Goal: Find specific page/section: Find specific page/section

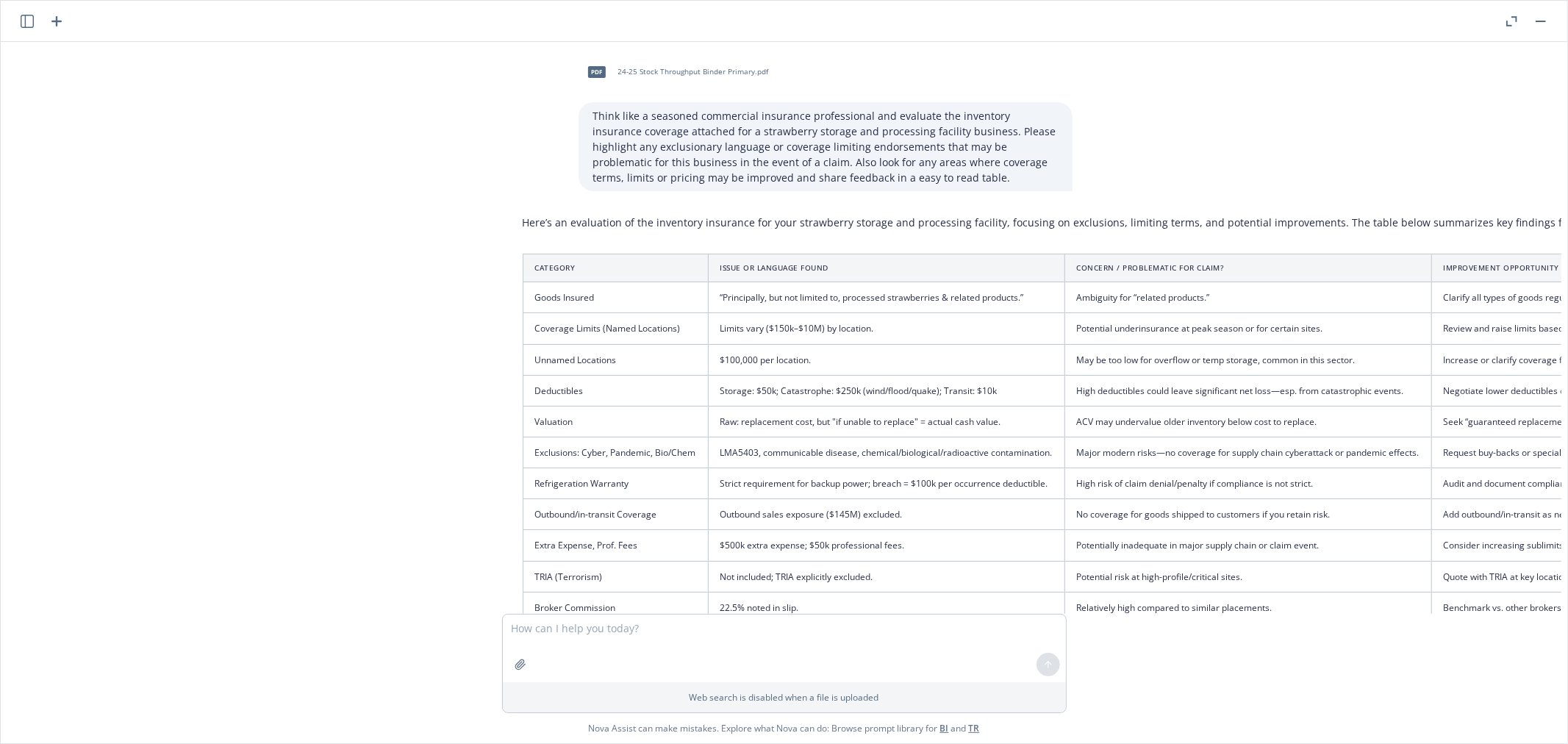
scroll to position [875, 160]
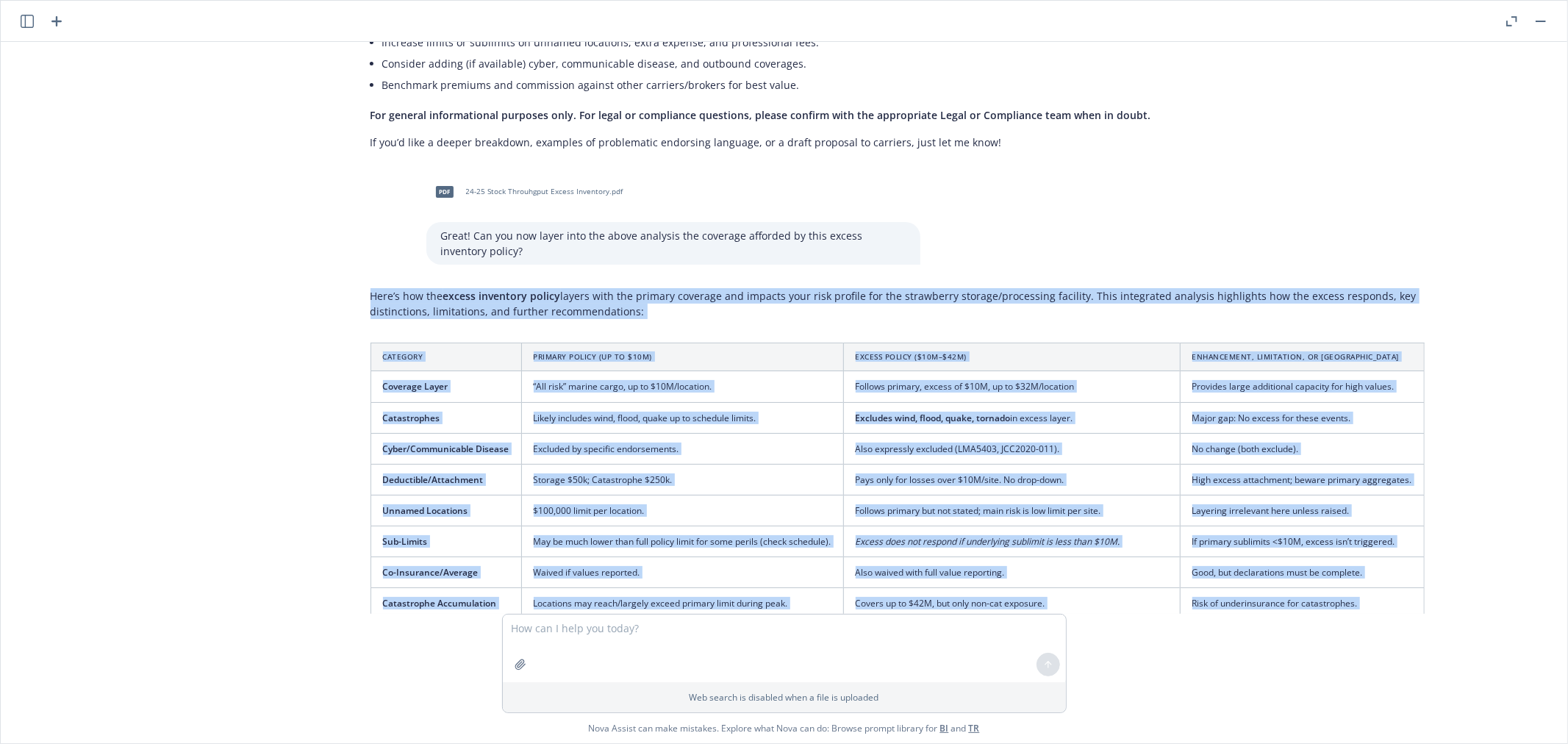
click at [1541, 26] on button "button" at bounding box center [1541, 21] width 17 height 17
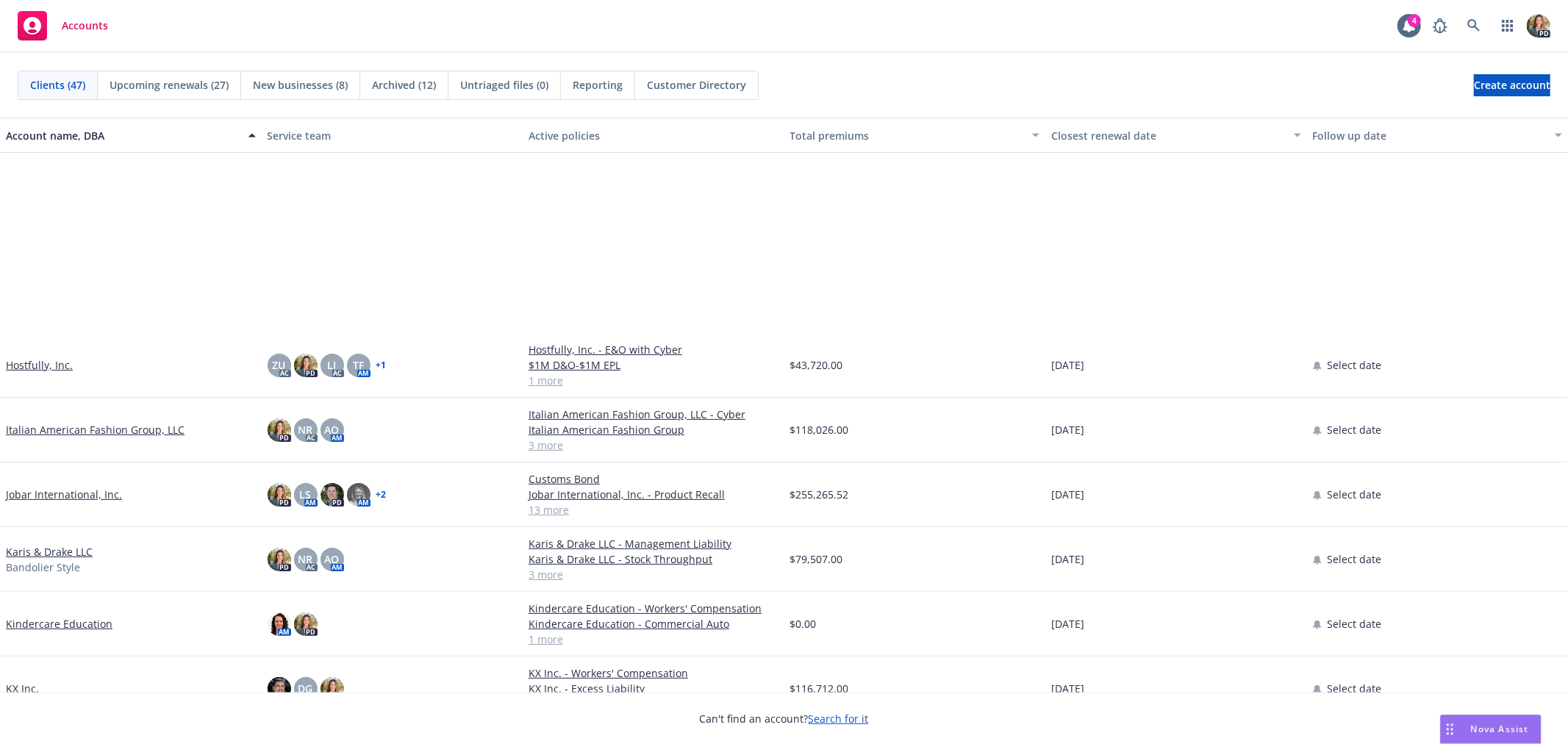
scroll to position [653, 0]
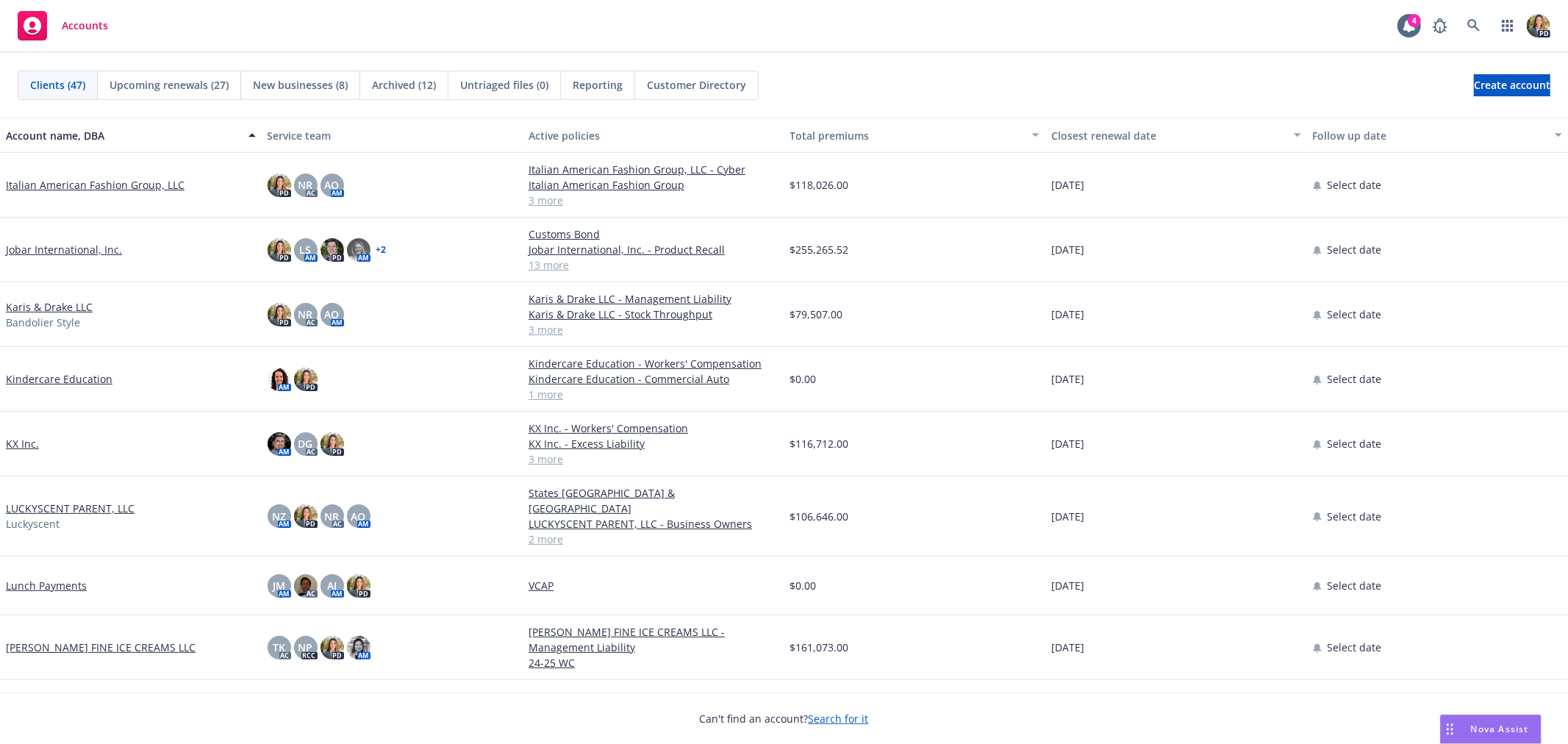
click at [71, 501] on link "LUCKYSCENT PARENT, LLC" at bounding box center [69, 508] width 129 height 16
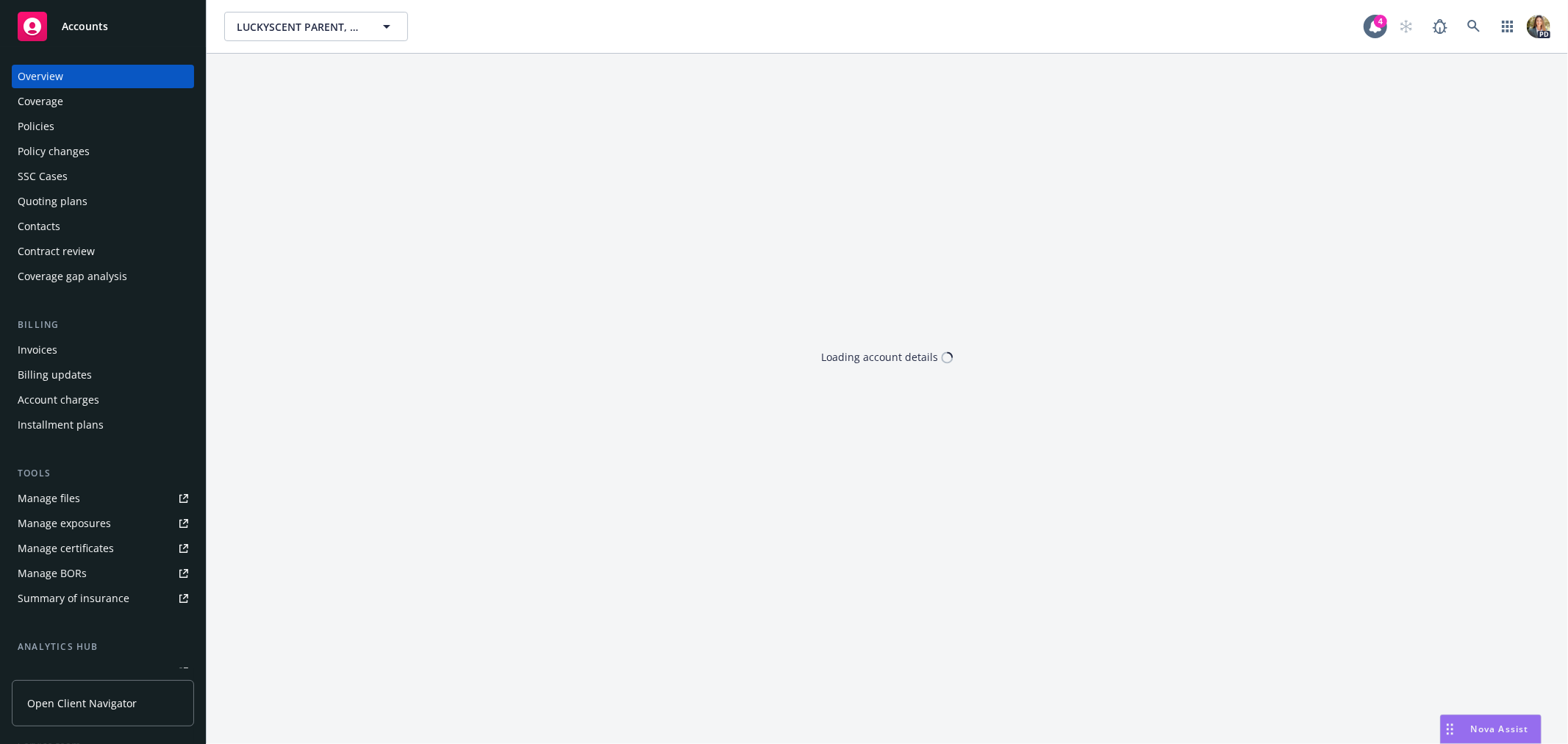
click at [139, 119] on div "Policies" at bounding box center [102, 127] width 170 height 24
